Goal: Task Accomplishment & Management: Manage account settings

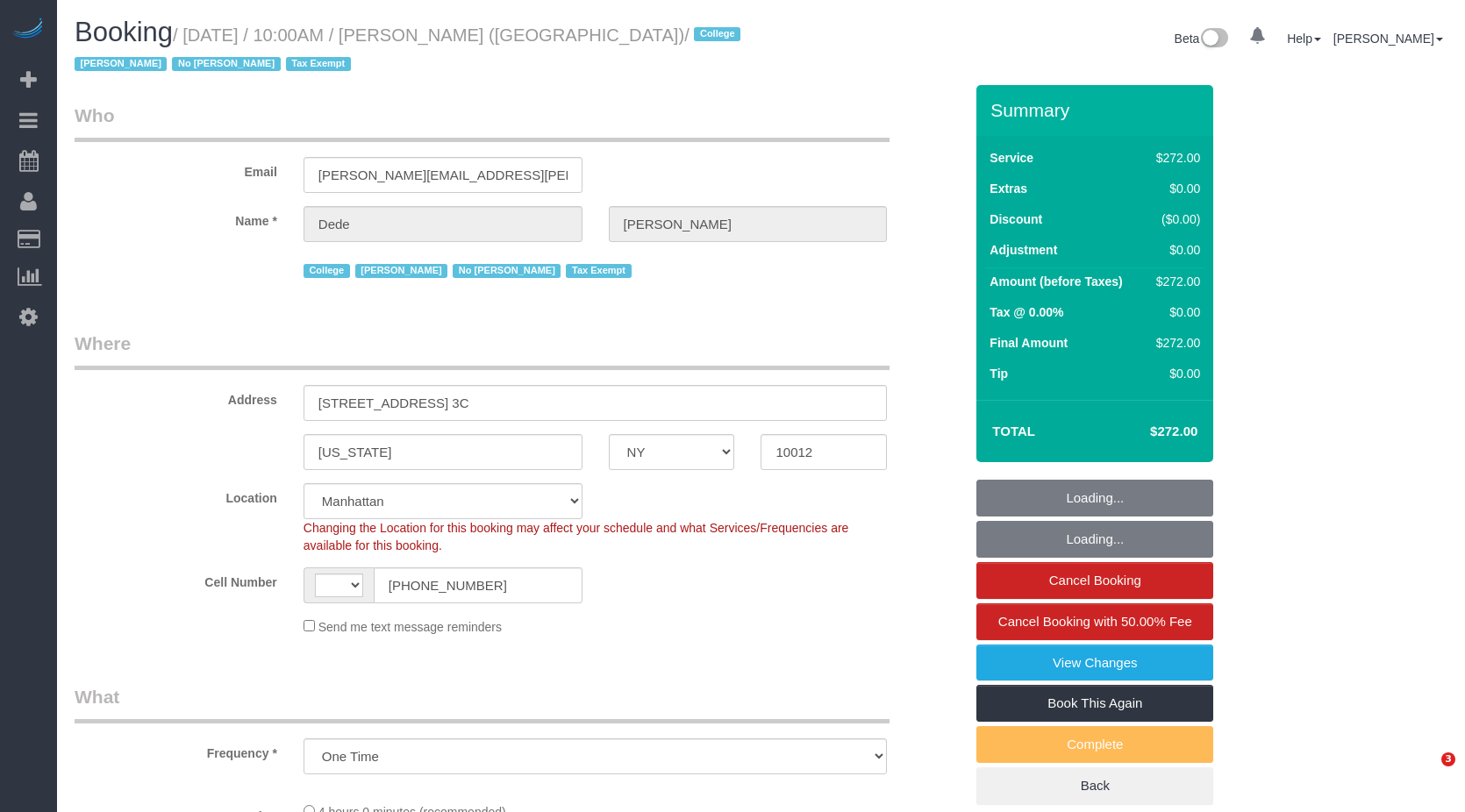
select select "NY"
select select "object:424"
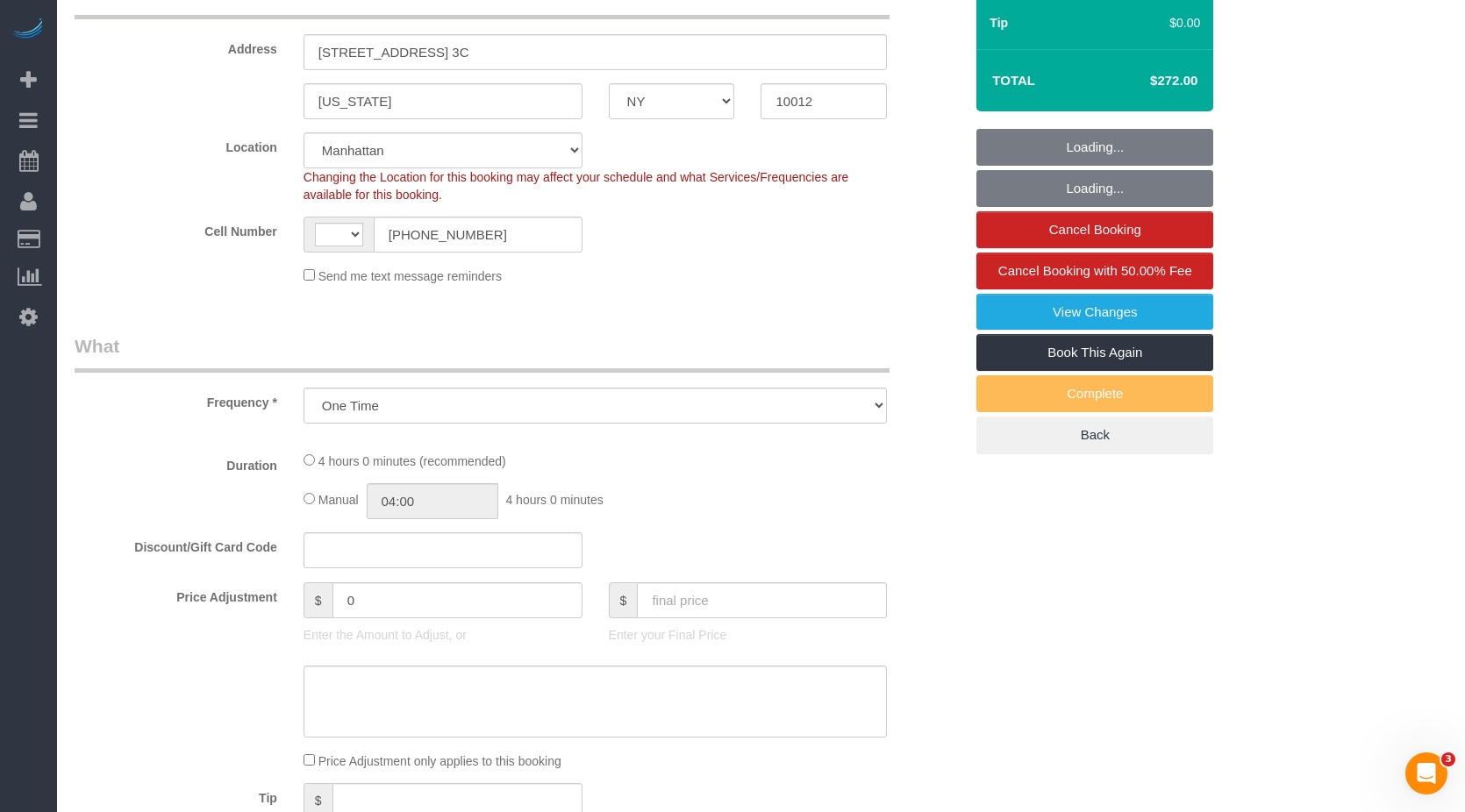
select select "string:[GEOGRAPHIC_DATA]"
select select "number:56"
select select "number:79"
select select "number:15"
select select "number:6"
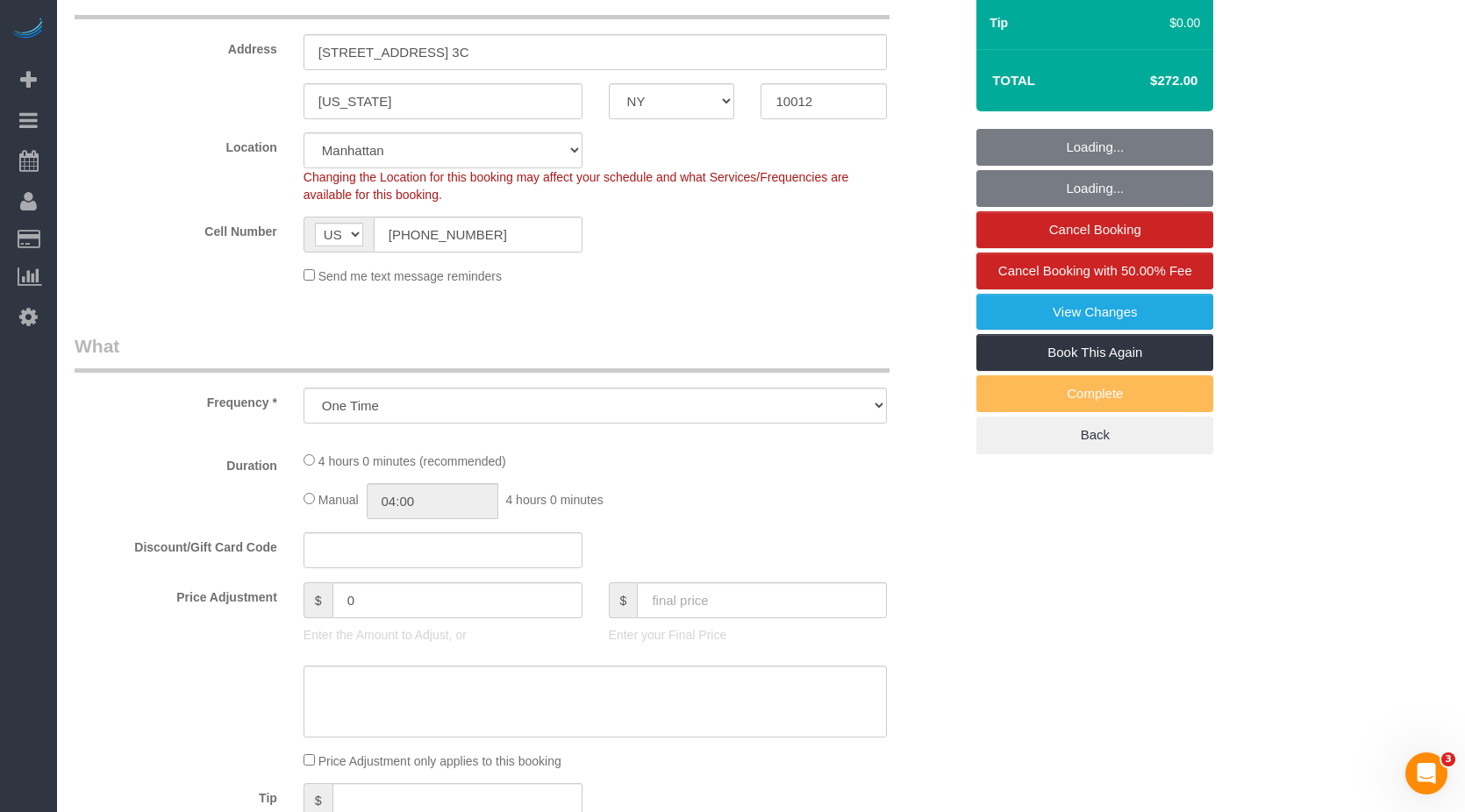
select select "240"
select select "spot1"
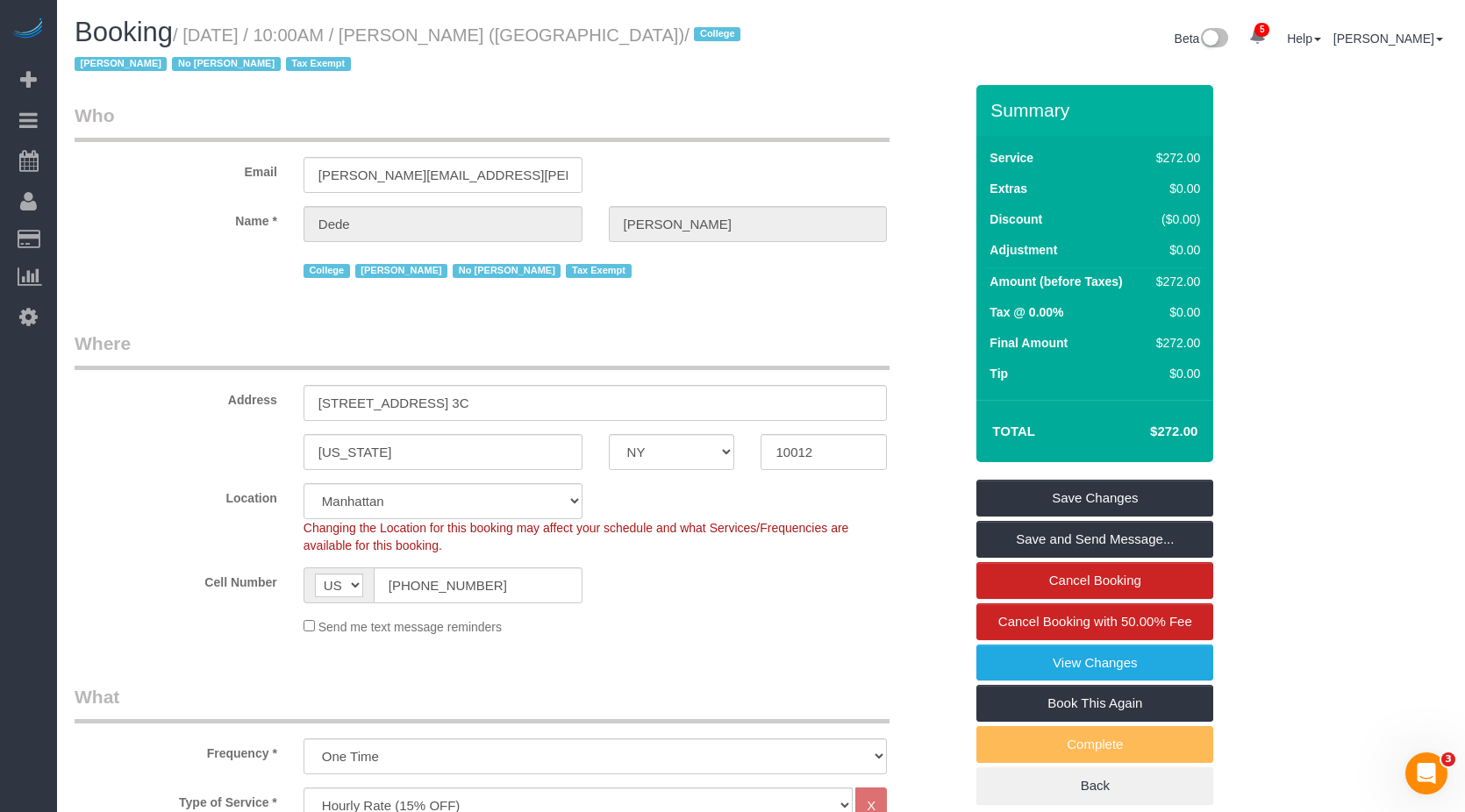
drag, startPoint x: 191, startPoint y: 26, endPoint x: 653, endPoint y: 40, distance: 462.2
click at [653, 40] on small "/ [DATE] / 10:00AM / [PERSON_NAME] ([GEOGRAPHIC_DATA]) / College [PERSON_NAME] …" at bounding box center [410, 50] width 671 height 49
copy small "[DATE] / 10:00AM / [PERSON_NAME] ([GEOGRAPHIC_DATA])"
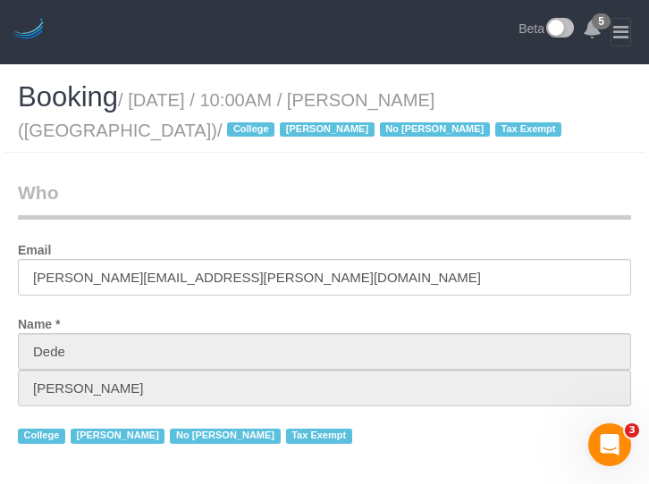
click at [236, 17] on header "5 Beta" at bounding box center [324, 32] width 649 height 64
drag, startPoint x: 136, startPoint y: 101, endPoint x: 604, endPoint y: 111, distance: 468.5
click at [604, 111] on h1 "Booking / [DATE] / 10:00AM / [PERSON_NAME] ([GEOGRAPHIC_DATA]) / College [PERSO…" at bounding box center [324, 112] width 613 height 61
copy small "[DATE] / 10:00AM / [PERSON_NAME] ([GEOGRAPHIC_DATA])"
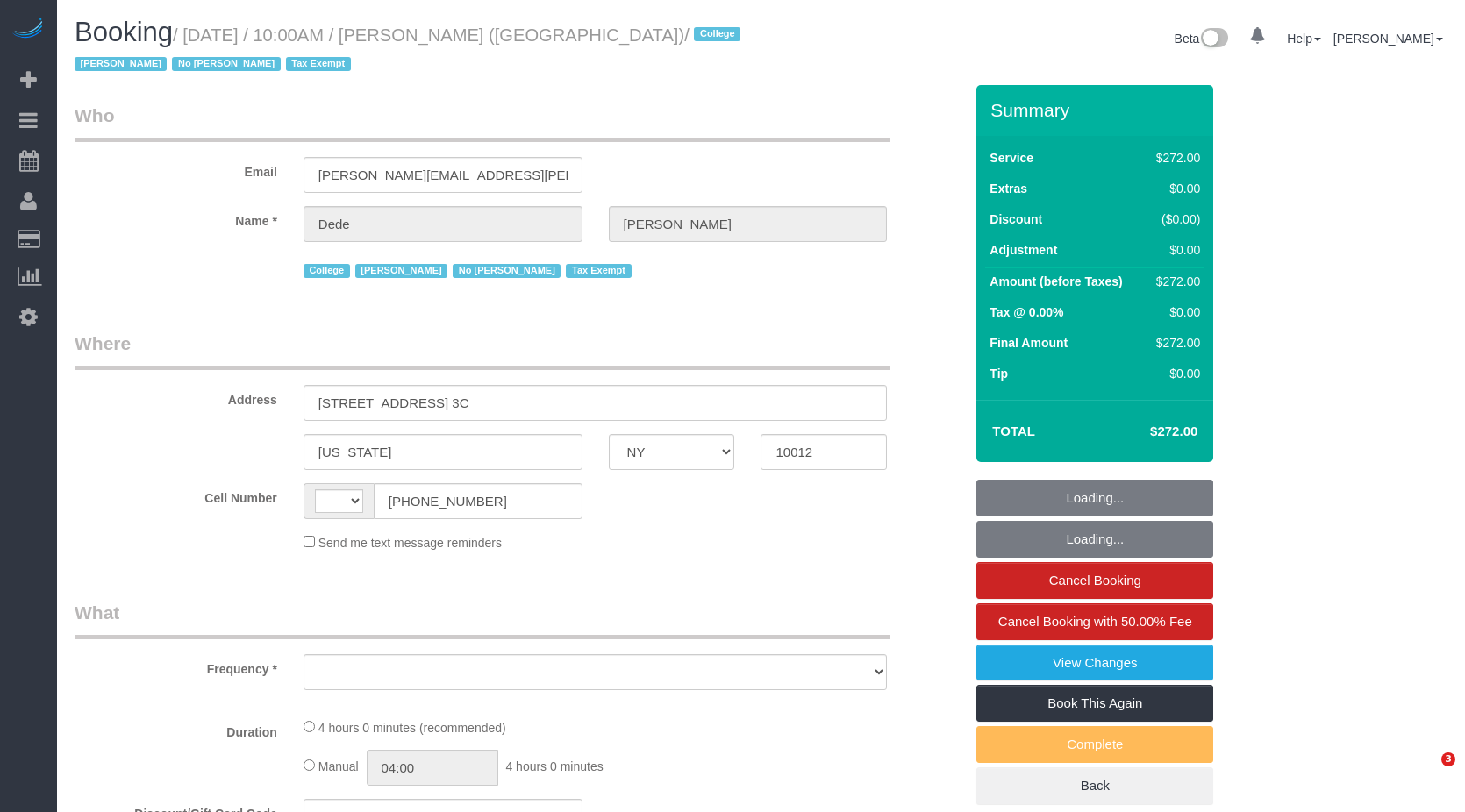
select select "NY"
select select "string:[GEOGRAPHIC_DATA]"
select select "object:665"
select select "number:56"
select select "number:79"
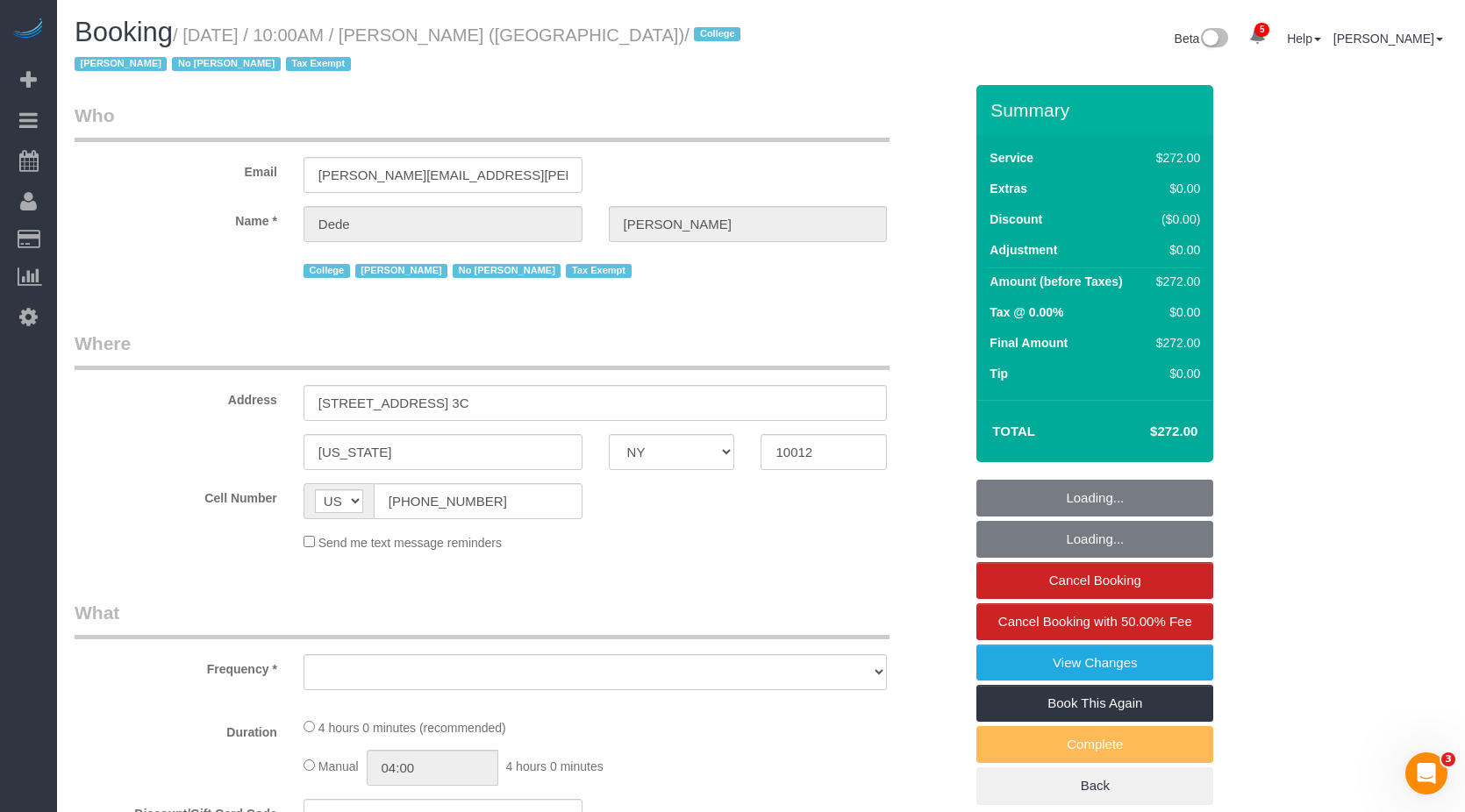
select select "number:15"
select select "number:6"
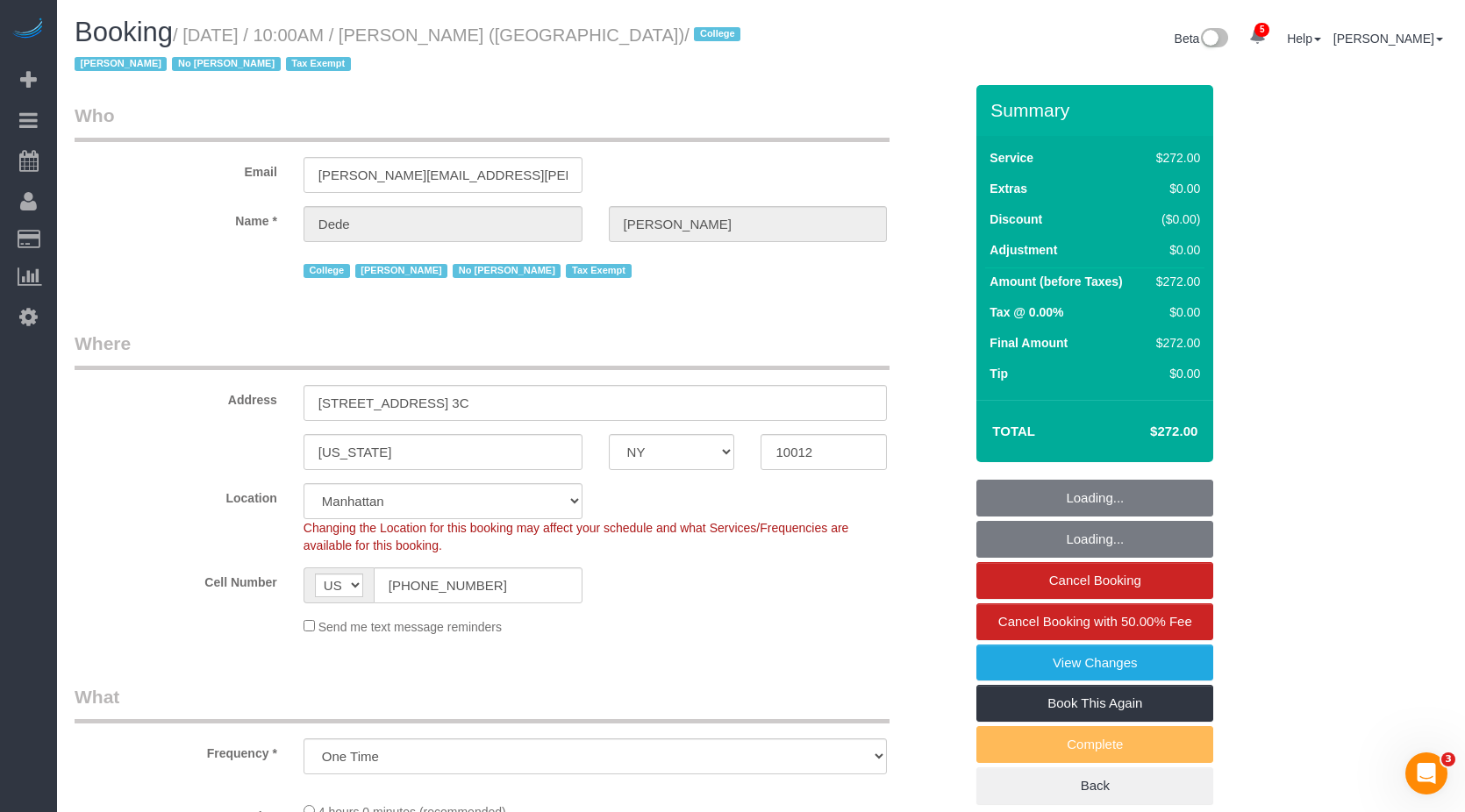
select select "object:821"
select select "240"
select select "spot1"
click at [284, 333] on legend "Where" at bounding box center [482, 350] width 814 height 39
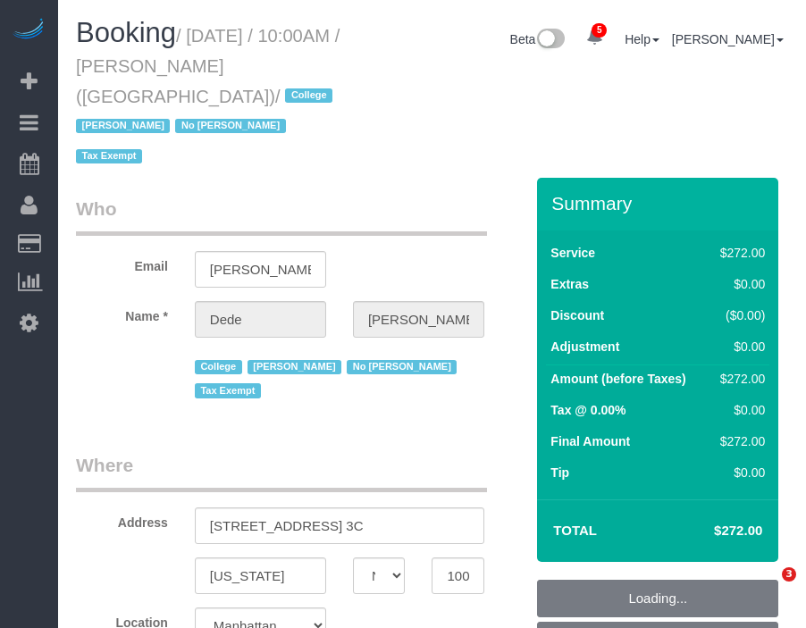
select select "NY"
select select "number:56"
select select "number:79"
select select "number:15"
select select "number:6"
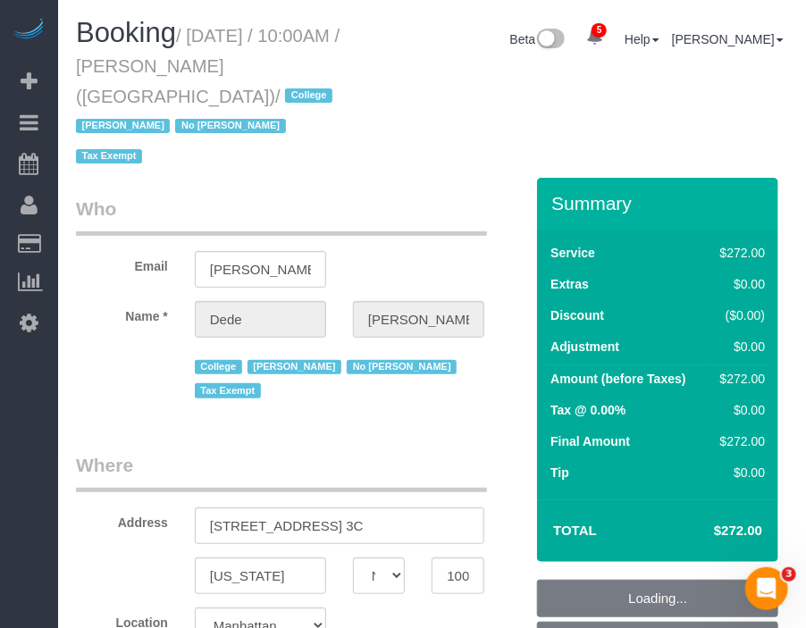
select select "object:816"
select select "spot1"
select select "240"
